Goal: Download file/media

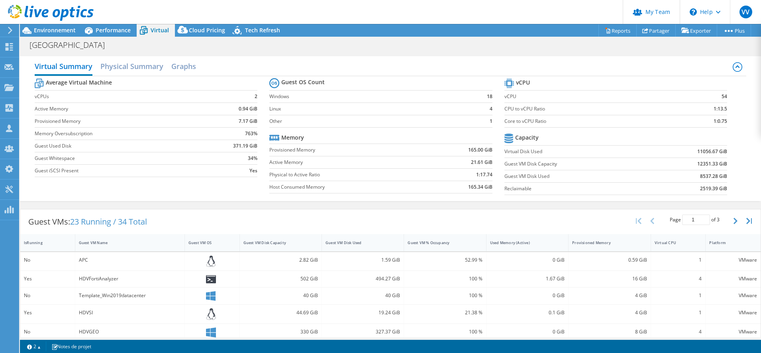
select select "USD"
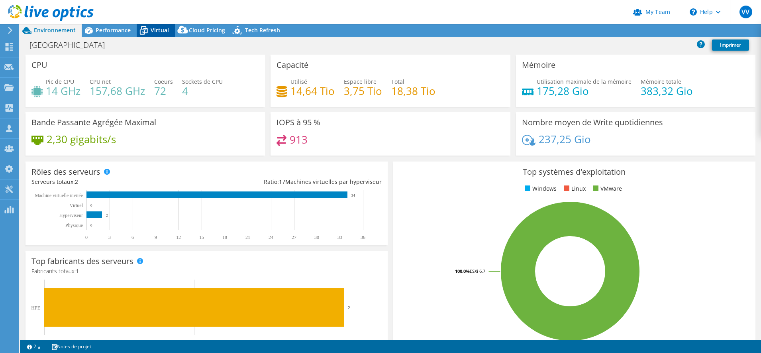
click at [162, 30] on span "Virtual" at bounding box center [160, 30] width 18 height 8
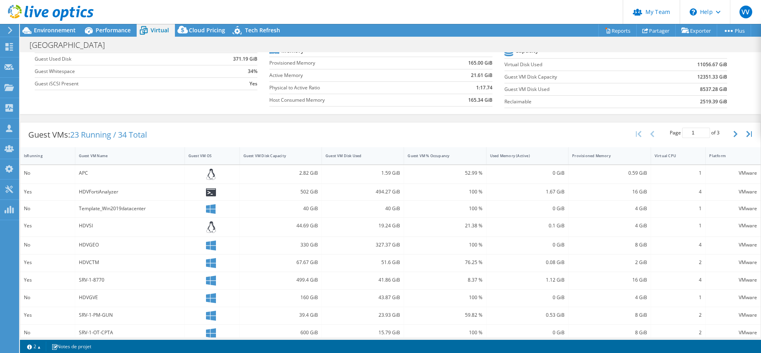
scroll to position [85, 0]
click at [82, 162] on div "Guest VM Name" at bounding box center [125, 157] width 100 height 12
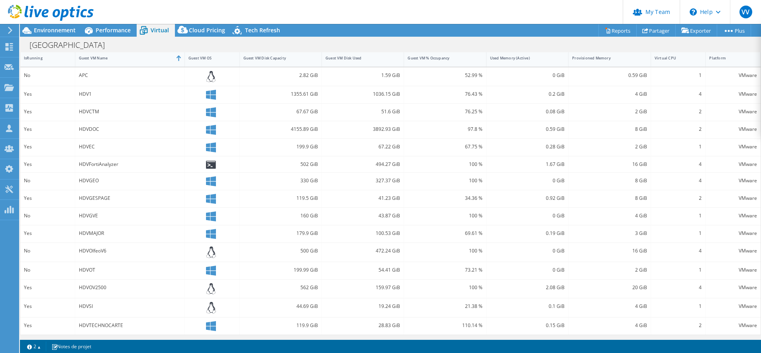
scroll to position [186, 0]
click at [701, 32] on link "Exporter" at bounding box center [696, 30] width 42 height 12
click at [627, 29] on link "Reports" at bounding box center [618, 30] width 38 height 12
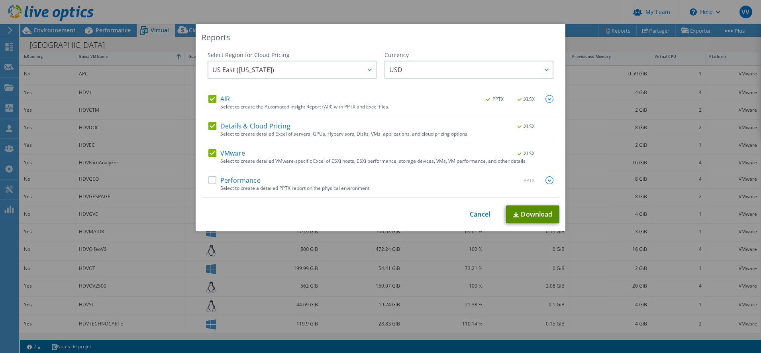
click at [532, 214] on link "Download" at bounding box center [532, 214] width 53 height 18
